Goal: Navigation & Orientation: Find specific page/section

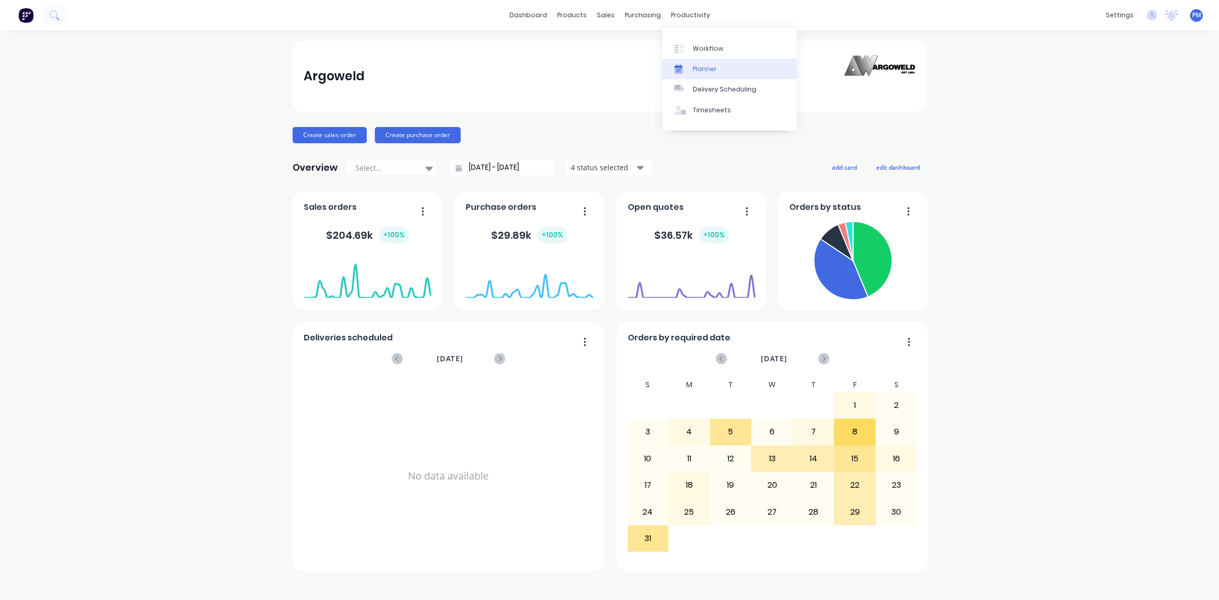
click at [708, 69] on div "Planner" at bounding box center [705, 69] width 24 height 9
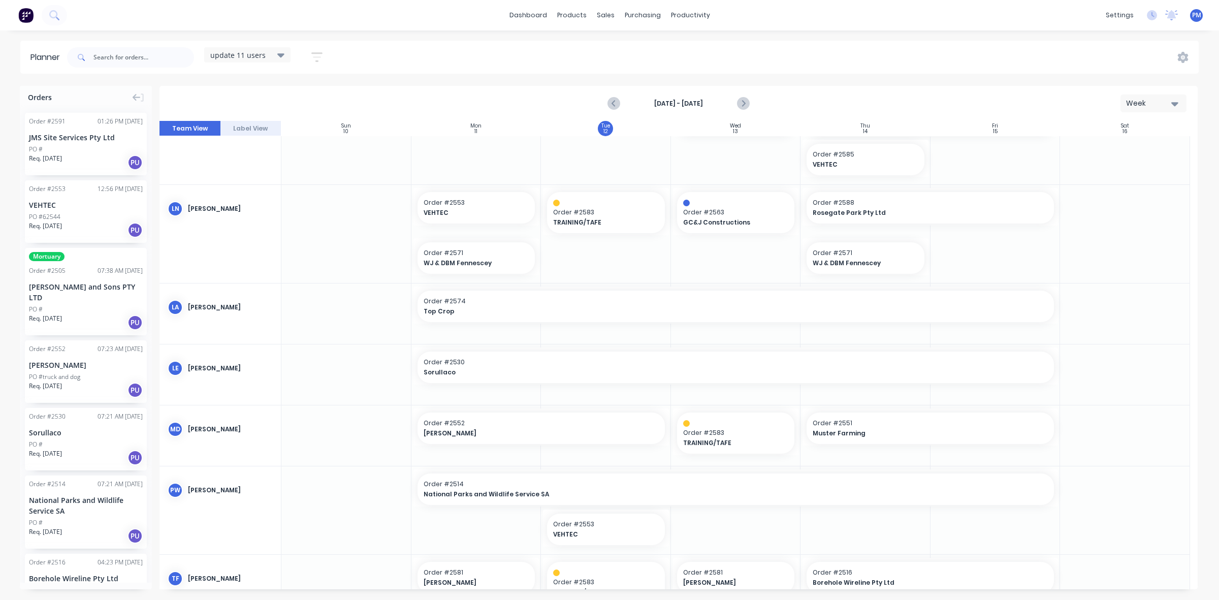
scroll to position [254, 0]
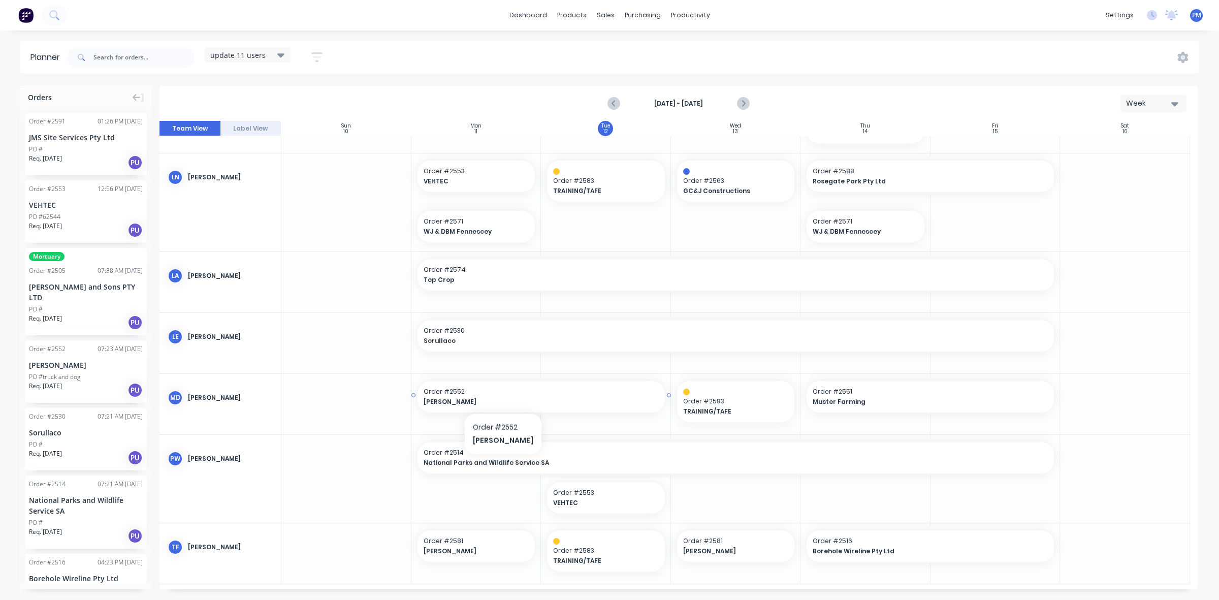
click at [499, 395] on span "Order # 2552" at bounding box center [541, 391] width 235 height 9
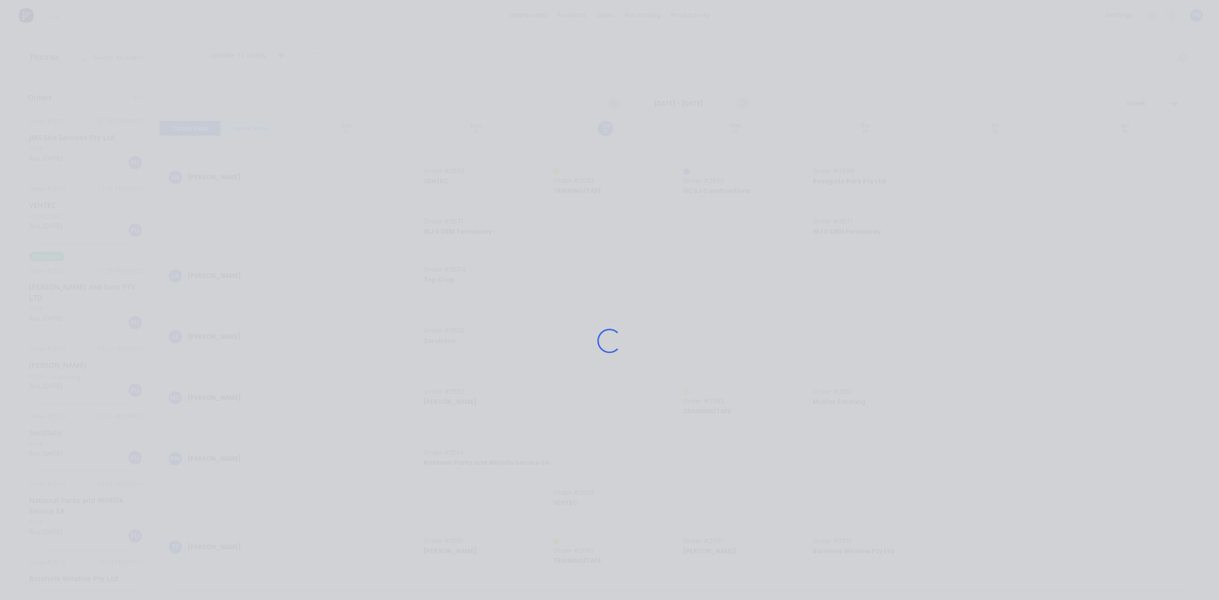
scroll to position [249, 0]
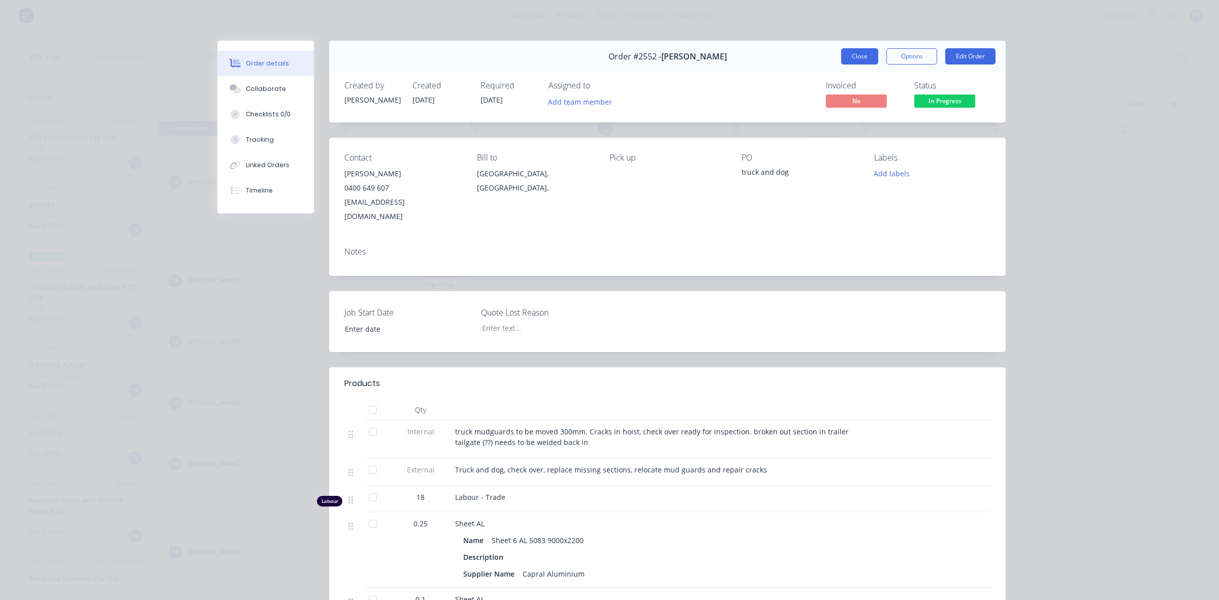
click at [857, 55] on button "Close" at bounding box center [859, 56] width 37 height 16
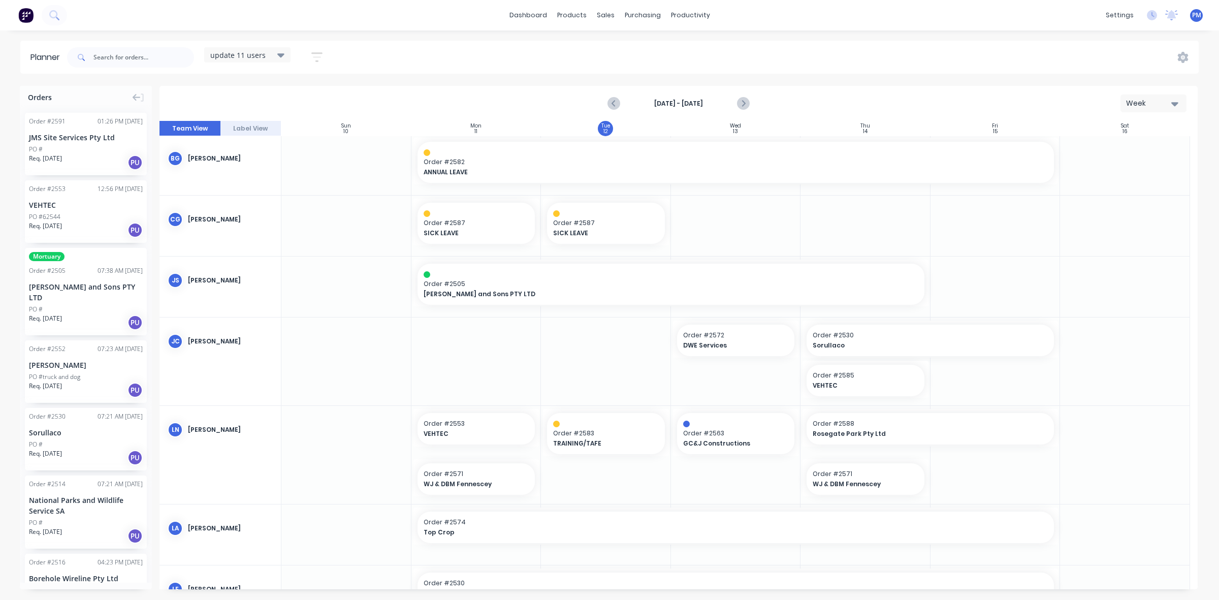
scroll to position [0, 0]
click at [743, 100] on icon "Next page" at bounding box center [742, 104] width 12 height 12
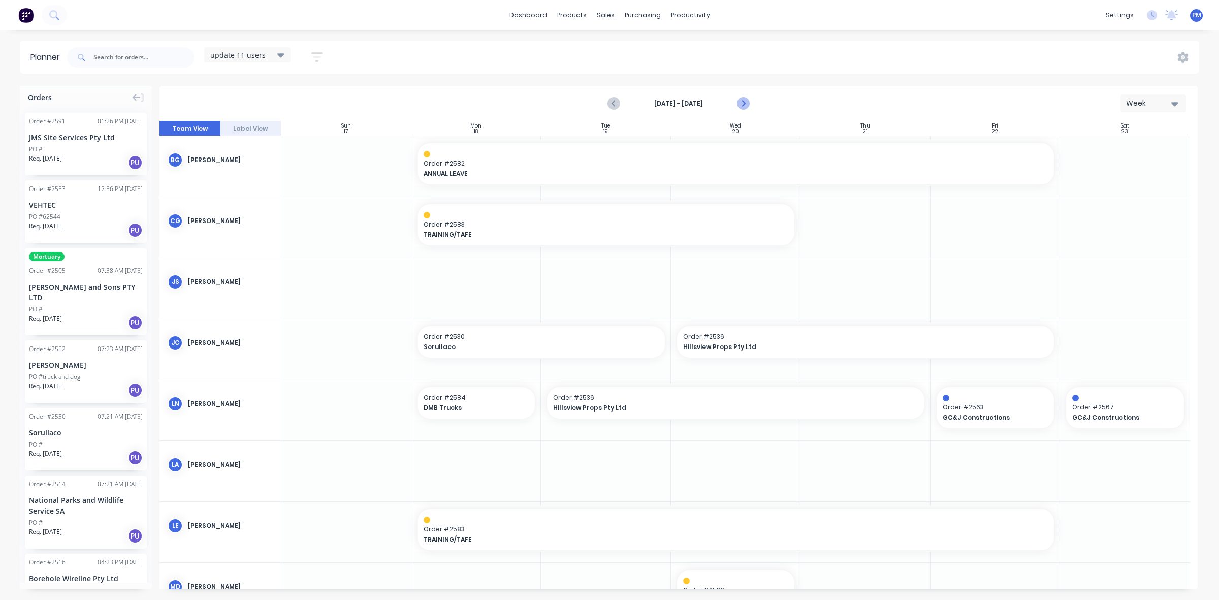
click at [744, 103] on icon "Next page" at bounding box center [742, 104] width 5 height 8
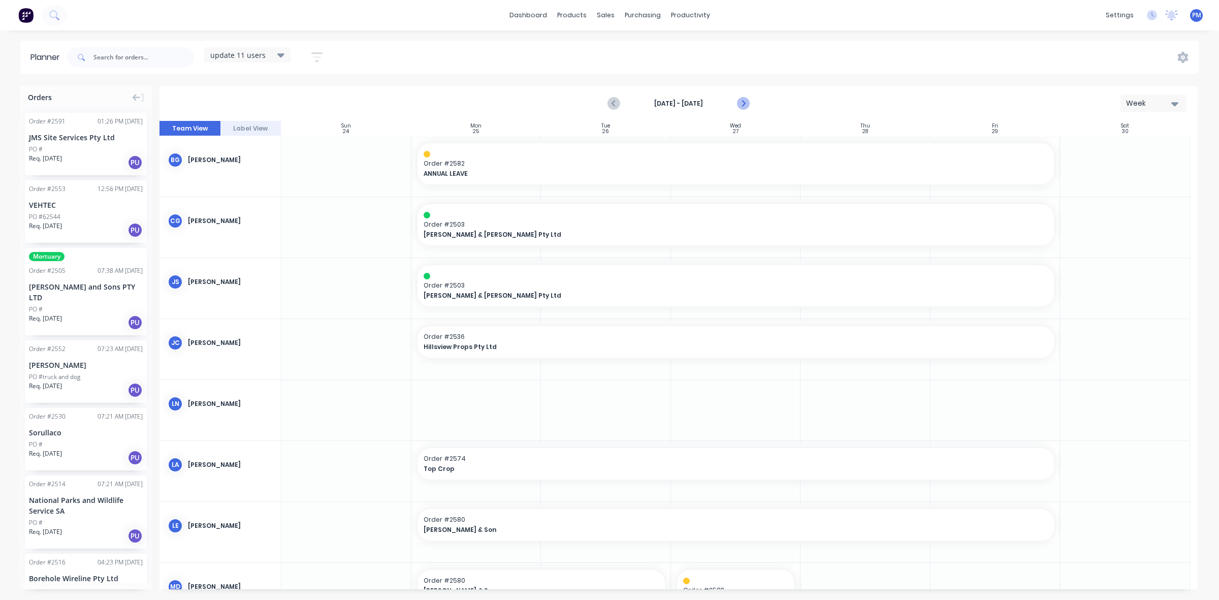
click at [745, 103] on icon "Next page" at bounding box center [742, 104] width 12 height 12
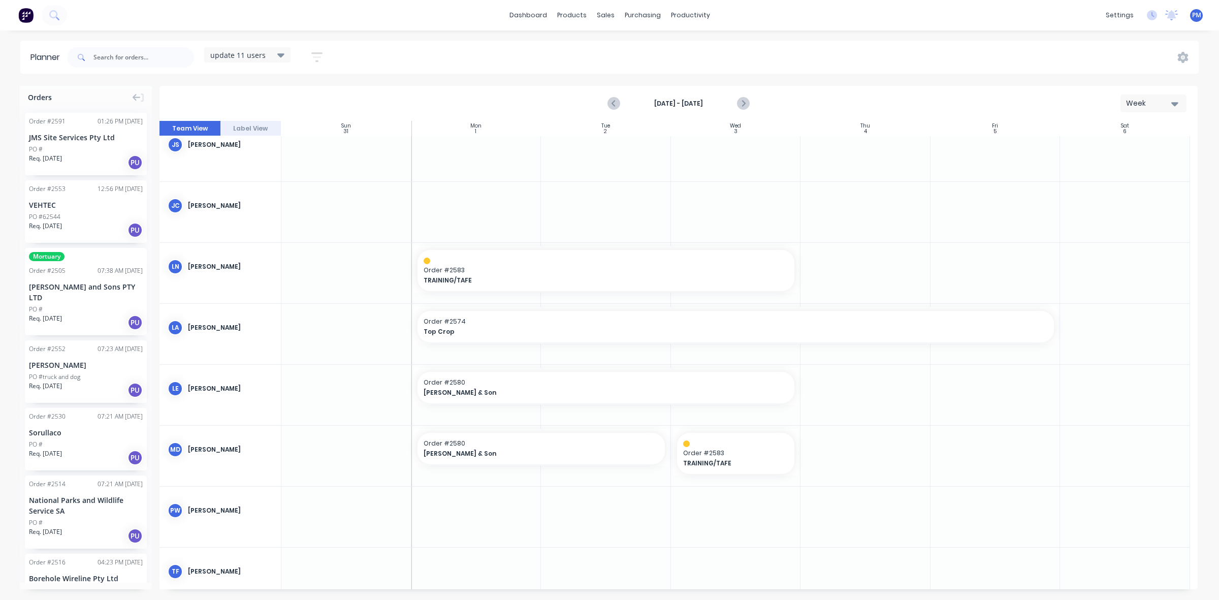
scroll to position [164, 0]
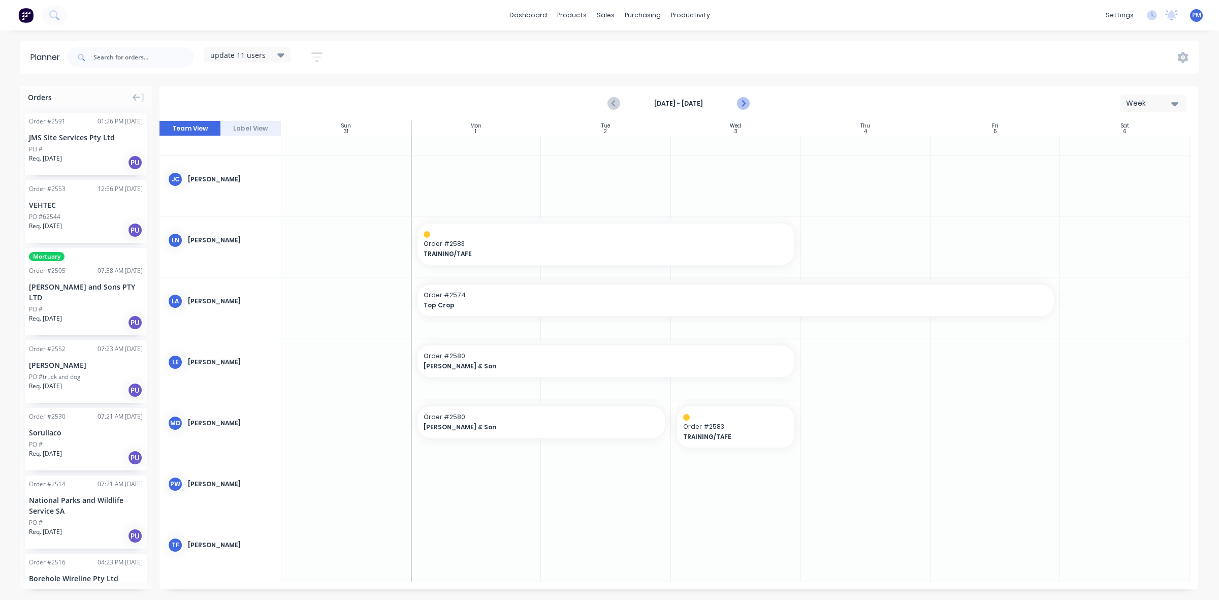
click at [739, 105] on icon "Next page" at bounding box center [742, 104] width 12 height 12
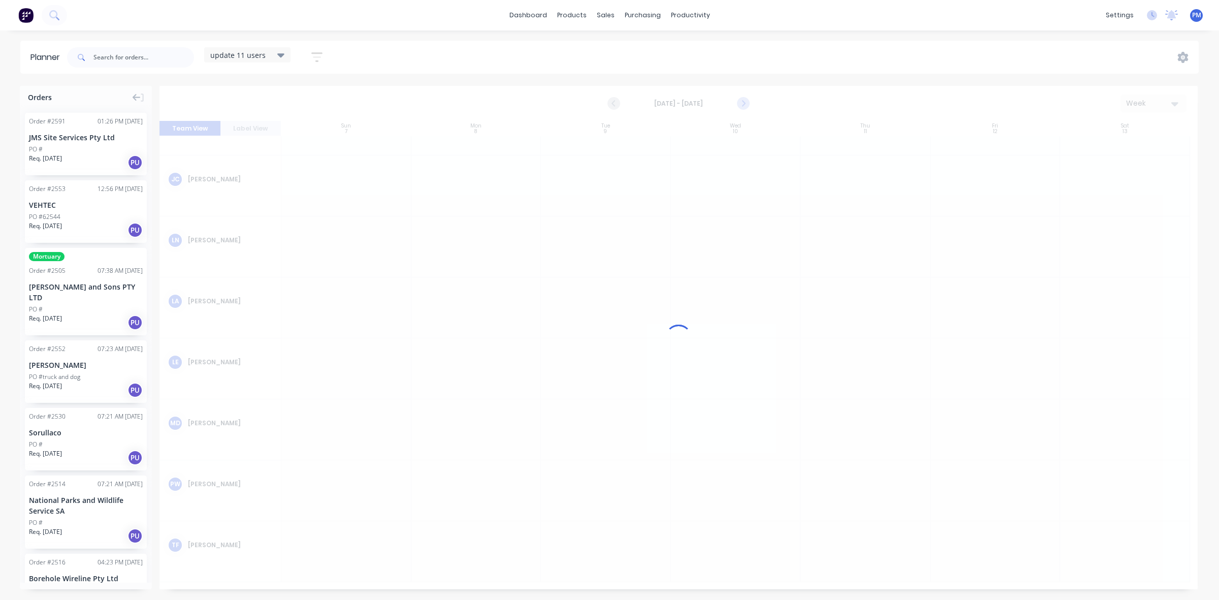
scroll to position [156, 0]
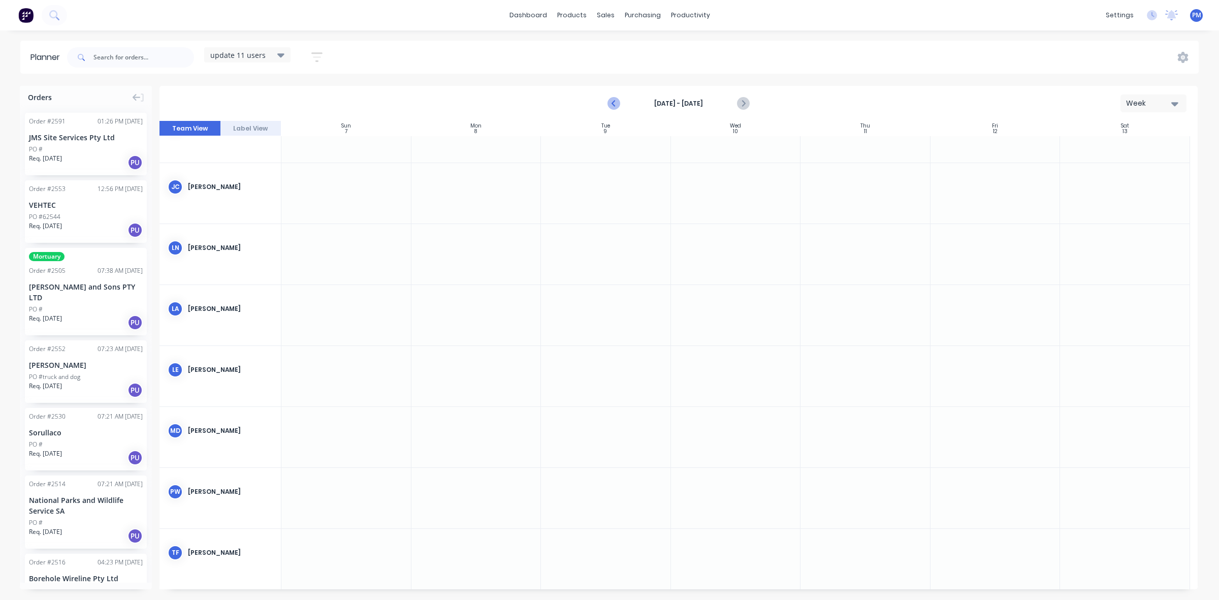
click at [611, 106] on icon "Previous page" at bounding box center [614, 104] width 12 height 12
click at [611, 105] on icon "Previous page" at bounding box center [614, 104] width 12 height 12
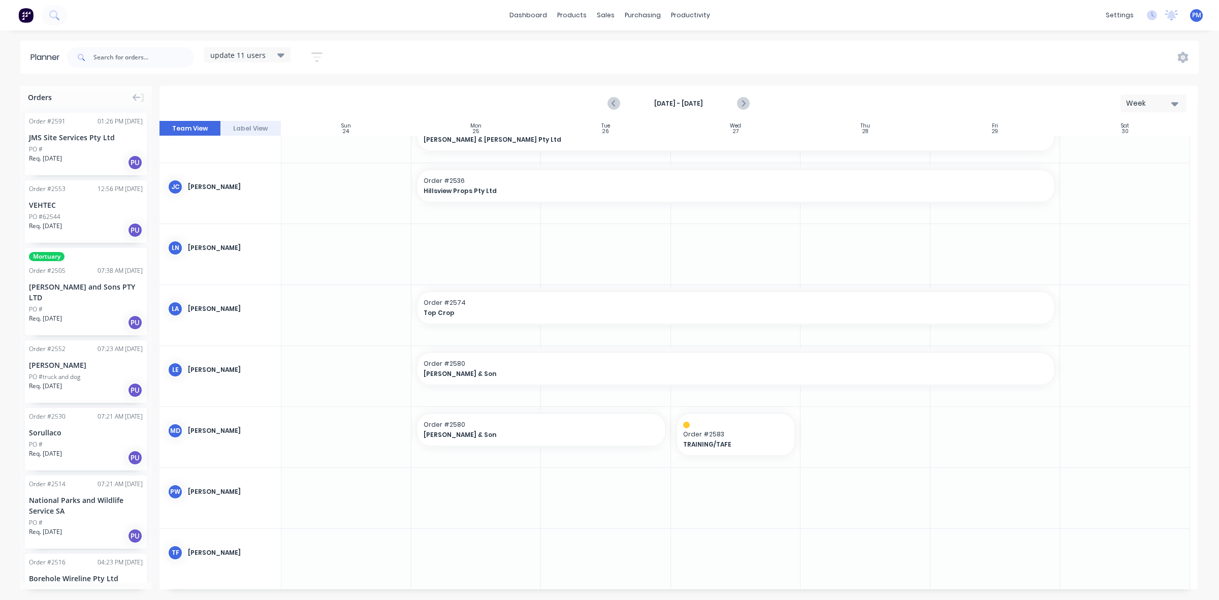
click at [611, 105] on icon "Previous page" at bounding box center [614, 104] width 12 height 12
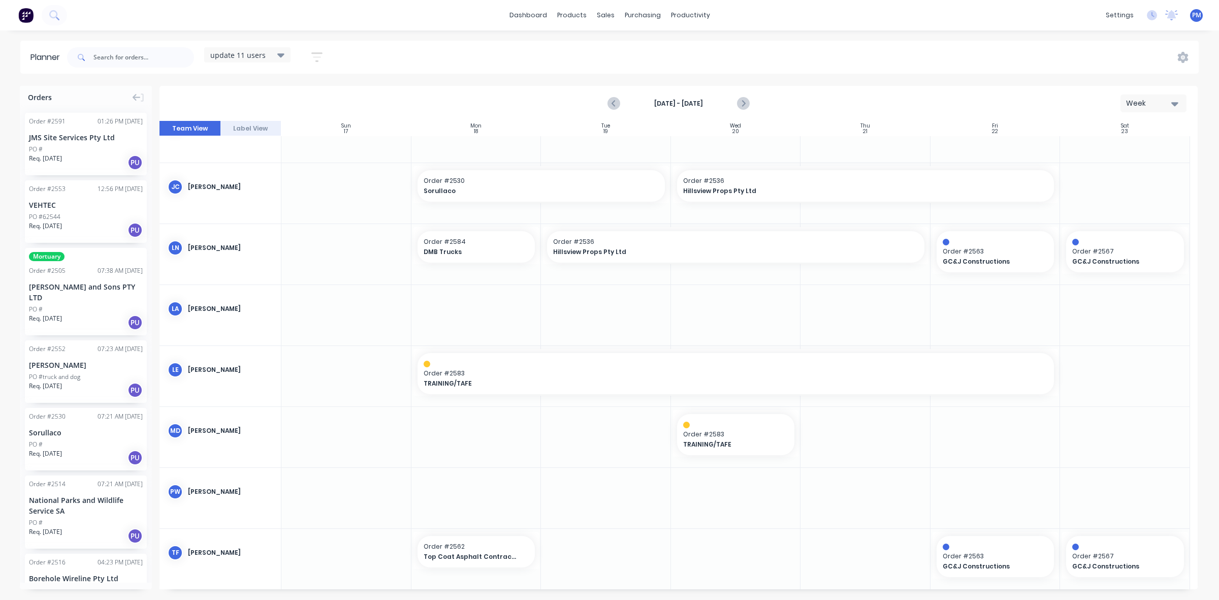
click at [611, 105] on icon "Previous page" at bounding box center [614, 104] width 12 height 12
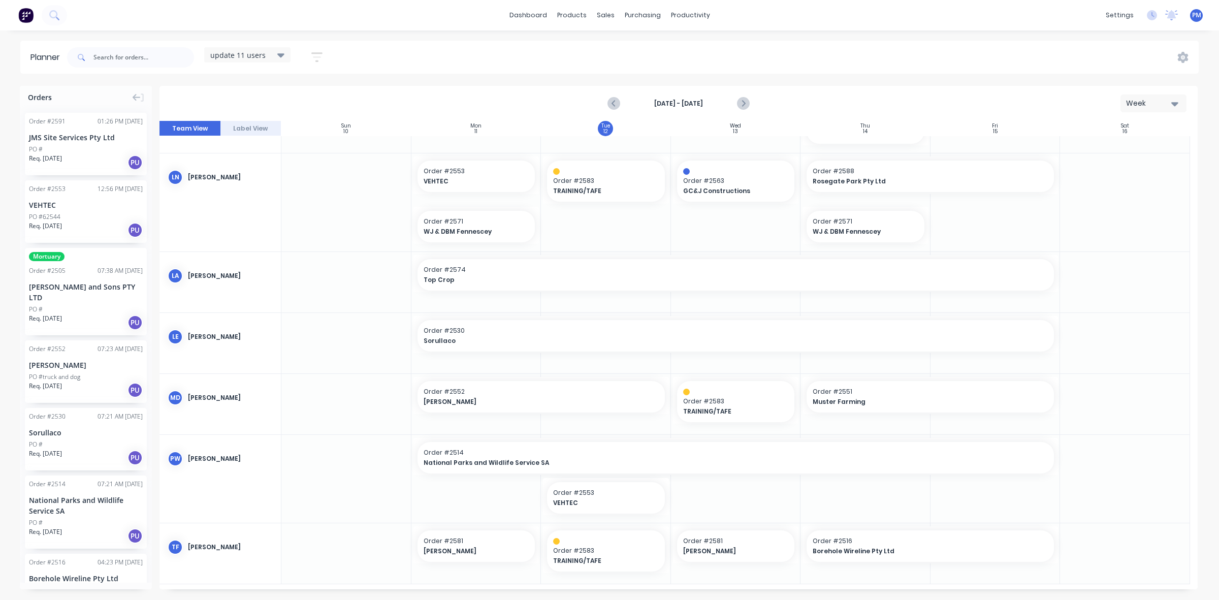
scroll to position [256, 0]
click at [725, 113] on div "Timesheets" at bounding box center [712, 110] width 38 height 9
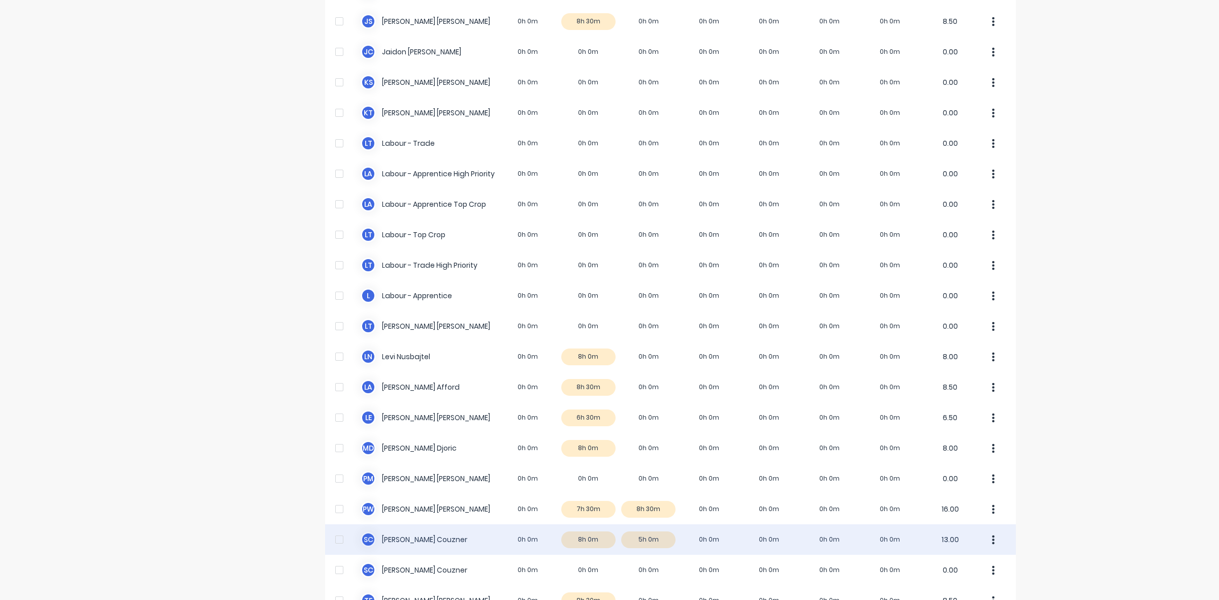
scroll to position [159, 0]
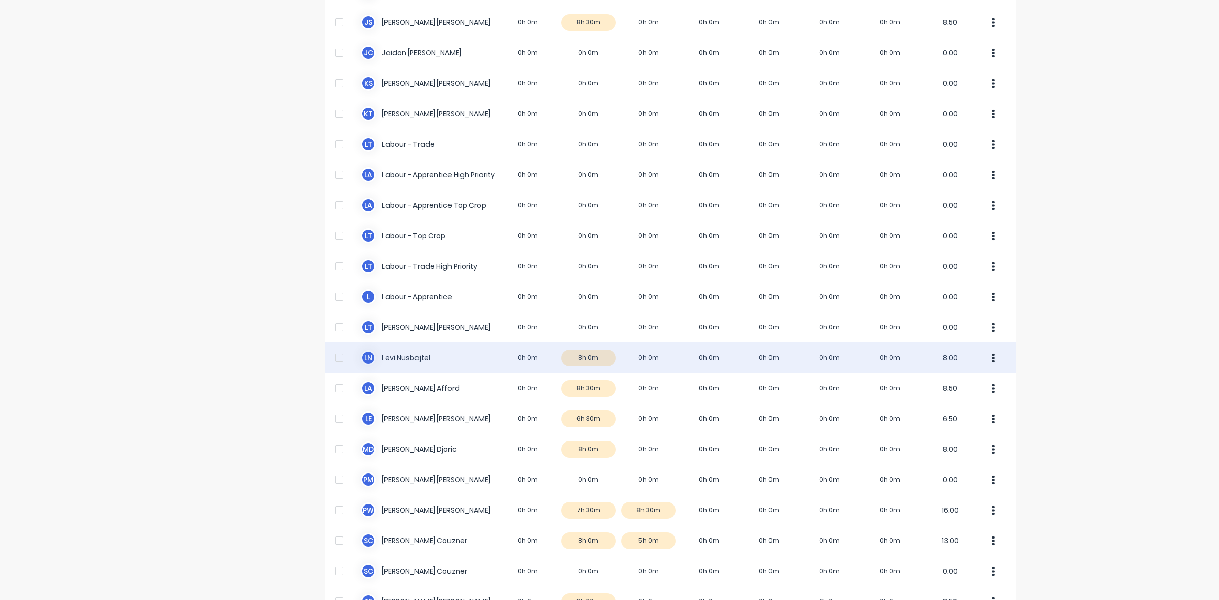
click at [580, 356] on div "[PERSON_NAME] Nusbajtel 0h 0m 8h 0m 0h 0m 0h 0m 0h 0m 0h 0m 0h 0m 8.00" at bounding box center [670, 357] width 691 height 30
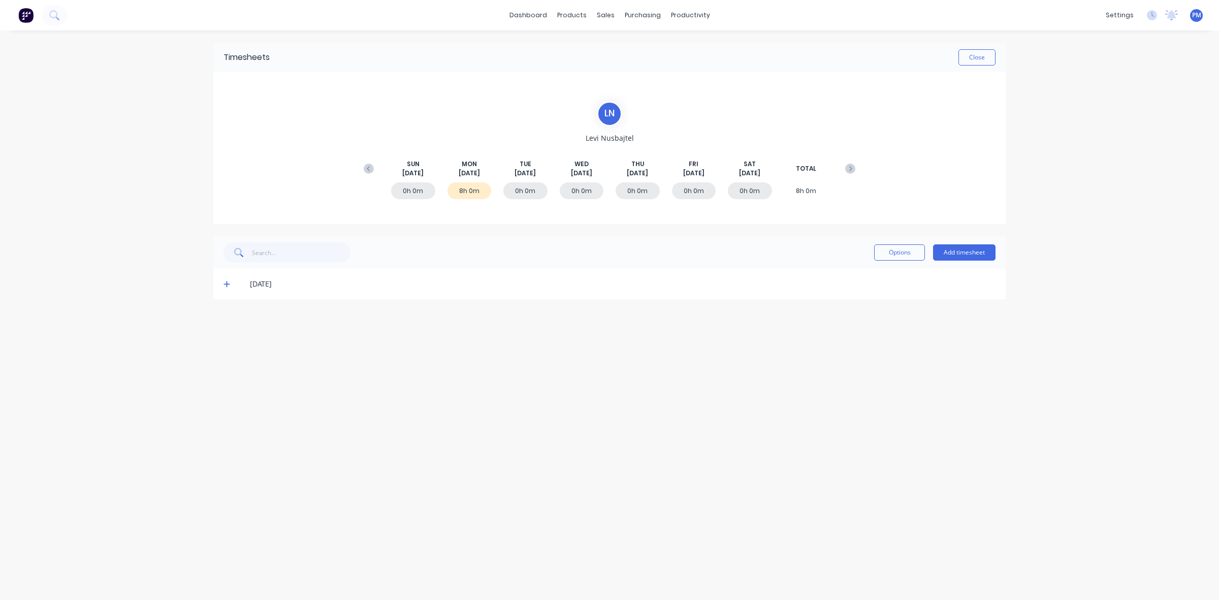
click at [225, 283] on icon at bounding box center [226, 283] width 7 height 7
click at [227, 284] on icon at bounding box center [226, 283] width 7 height 7
click at [976, 56] on button "Close" at bounding box center [976, 57] width 37 height 16
